Goal: Register for event/course

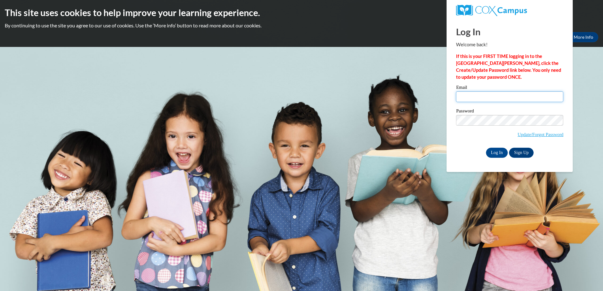
click at [466, 97] on input "Email" at bounding box center [509, 96] width 107 height 11
type input "920151103@student.ccga.edu"
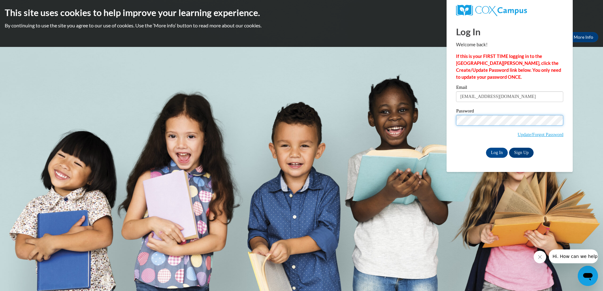
click at [486, 148] on input "Log In" at bounding box center [497, 153] width 22 height 10
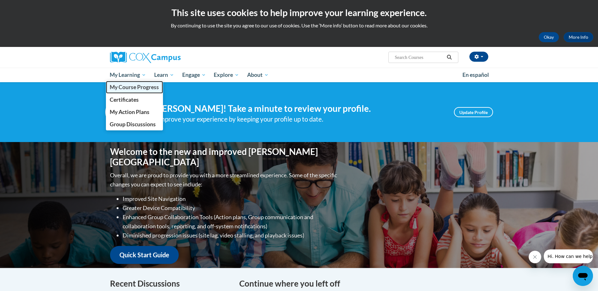
click at [140, 88] on span "My Course Progress" at bounding box center [134, 87] width 49 height 7
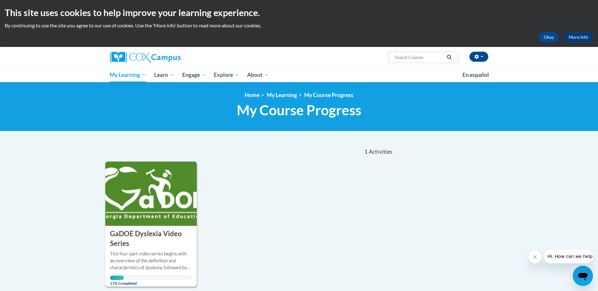
click at [166, 227] on div "COURSE GaDOE Dyslexia Video Series" at bounding box center [151, 237] width 92 height 23
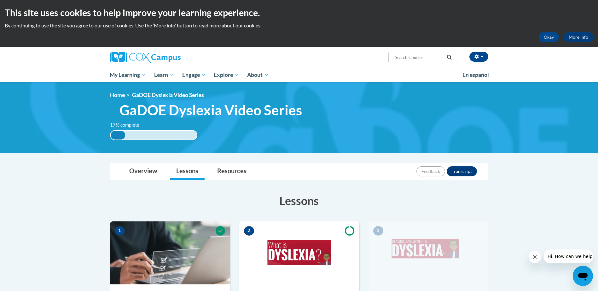
click at [411, 198] on h3 "Lessons" at bounding box center [299, 201] width 378 height 16
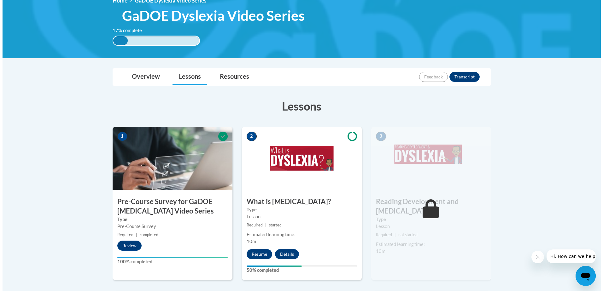
scroll to position [126, 0]
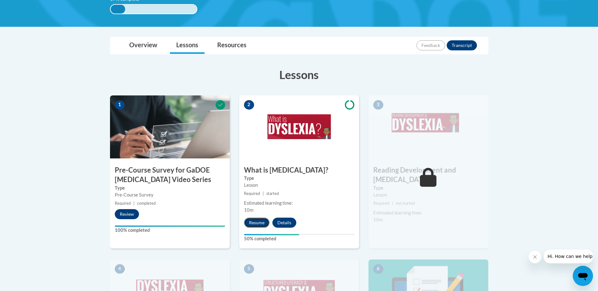
click at [263, 222] on button "Resume" at bounding box center [257, 223] width 26 height 10
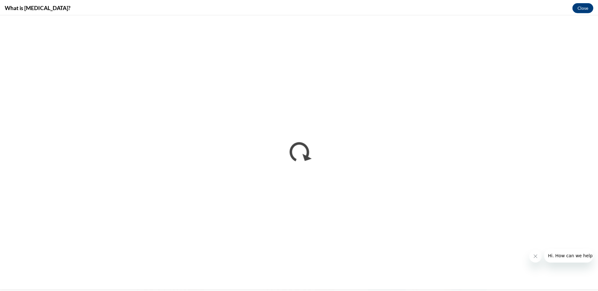
scroll to position [0, 0]
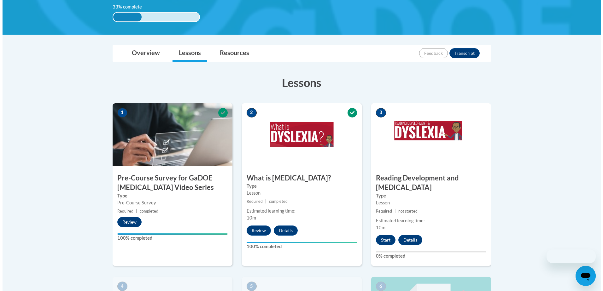
scroll to position [126, 0]
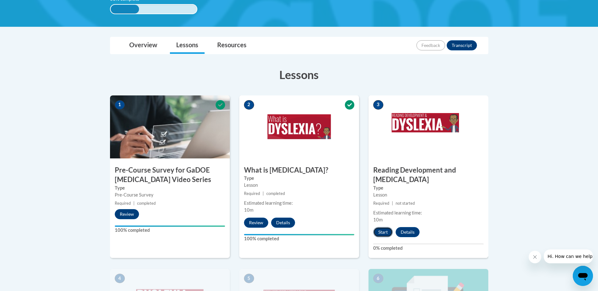
click at [381, 227] on button "Start" at bounding box center [383, 232] width 20 height 10
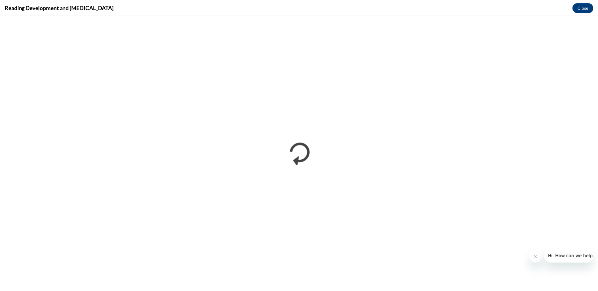
scroll to position [0, 0]
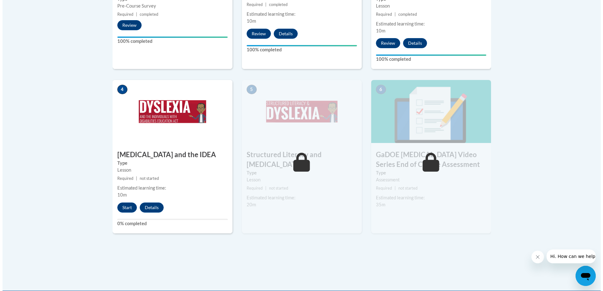
scroll to position [347, 0]
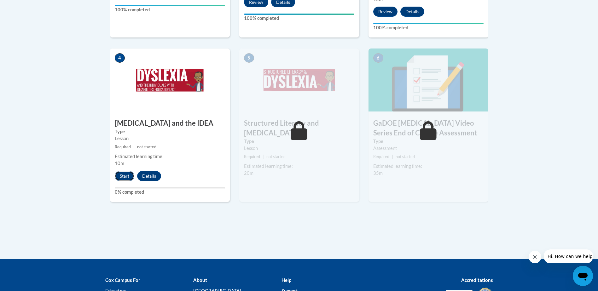
click at [120, 171] on button "Start" at bounding box center [125, 176] width 20 height 10
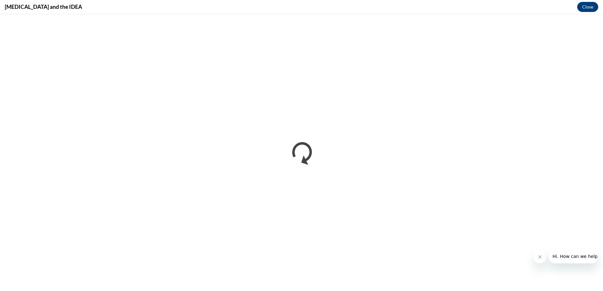
scroll to position [0, 0]
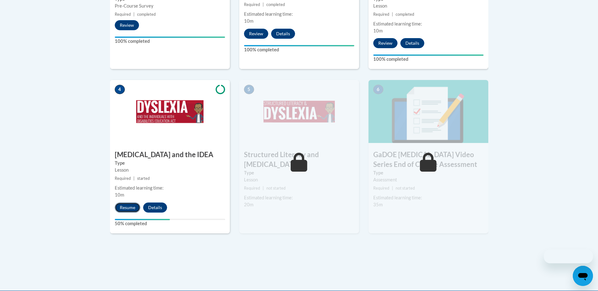
click at [127, 203] on button "Resume" at bounding box center [128, 208] width 26 height 10
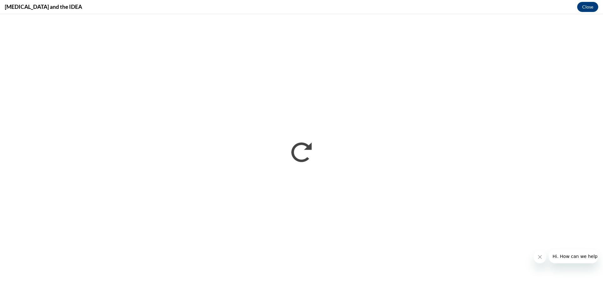
click at [537, 261] on button "Close message from company" at bounding box center [539, 257] width 13 height 13
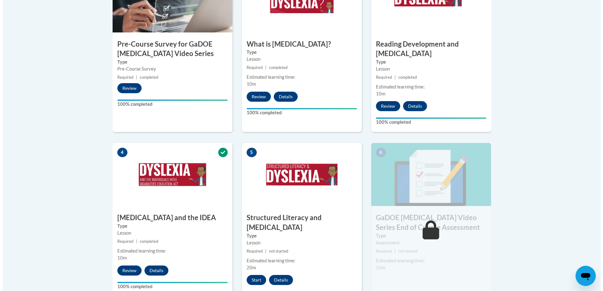
scroll to position [347, 0]
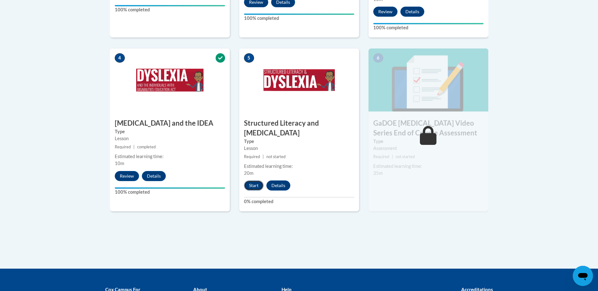
click at [251, 181] on button "Start" at bounding box center [254, 186] width 20 height 10
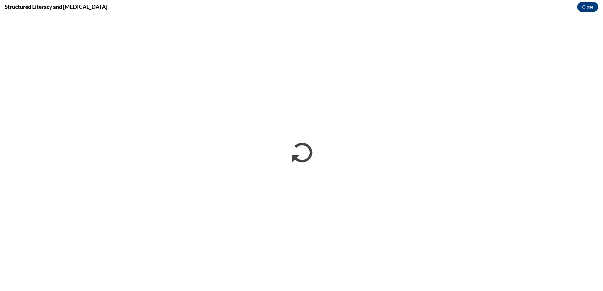
scroll to position [0, 0]
